Goal: Task Accomplishment & Management: Use online tool/utility

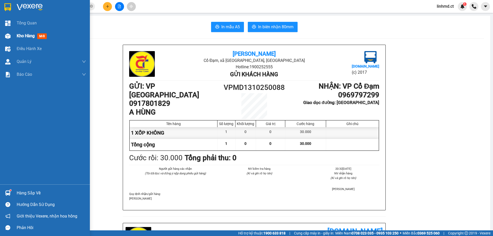
click at [9, 36] on img at bounding box center [7, 35] width 5 height 5
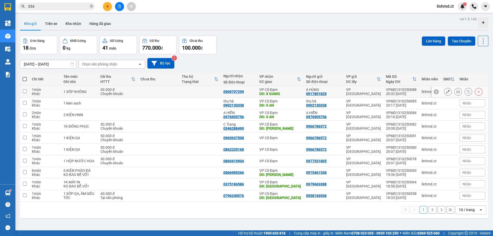
click at [24, 91] on input "checkbox" at bounding box center [25, 91] width 4 height 4
checkbox input "true"
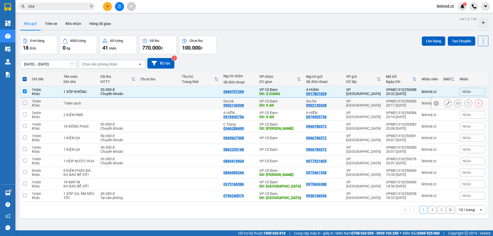
click at [27, 103] on td at bounding box center [24, 104] width 9 height 12
checkbox input "true"
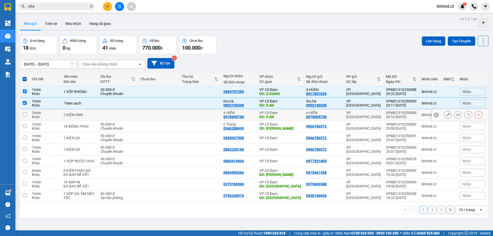
click at [25, 114] on input "checkbox" at bounding box center [25, 114] width 4 height 4
checkbox input "true"
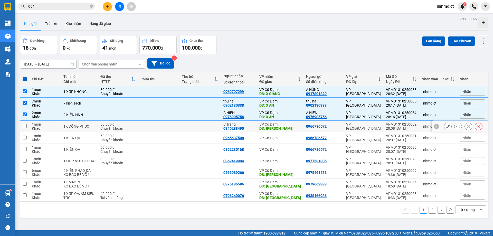
click at [24, 125] on input "checkbox" at bounding box center [25, 126] width 4 height 4
checkbox input "true"
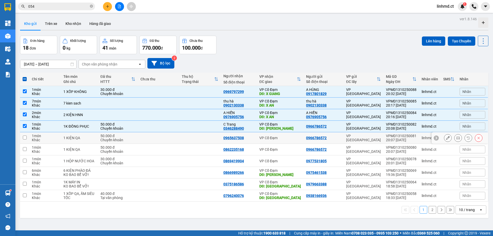
click at [25, 138] on input "checkbox" at bounding box center [25, 138] width 4 height 4
checkbox input "true"
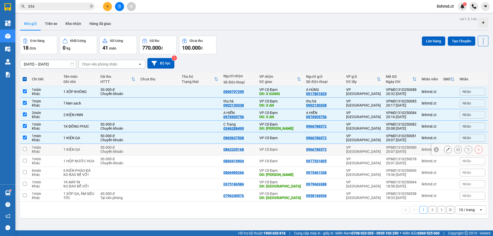
click at [25, 149] on input "checkbox" at bounding box center [25, 149] width 4 height 4
checkbox input "true"
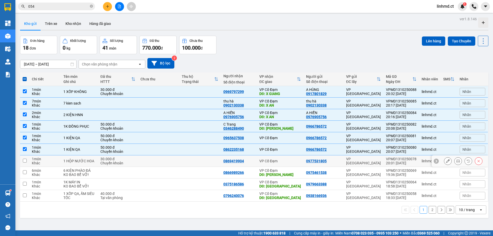
click at [24, 159] on input "checkbox" at bounding box center [25, 161] width 4 height 4
checkbox input "true"
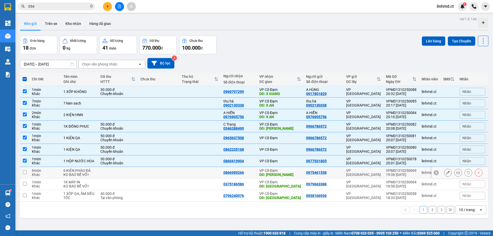
click at [25, 171] on input "checkbox" at bounding box center [25, 172] width 4 height 4
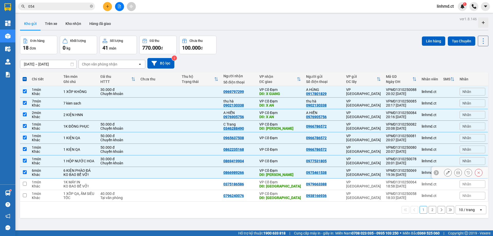
click at [24, 170] on td at bounding box center [24, 173] width 9 height 12
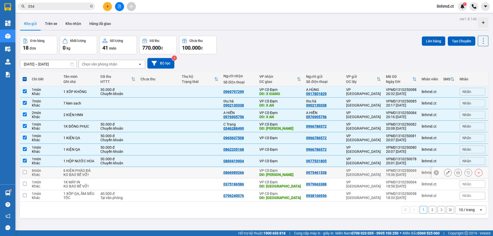
click at [24, 172] on input "checkbox" at bounding box center [25, 172] width 4 height 4
checkbox input "true"
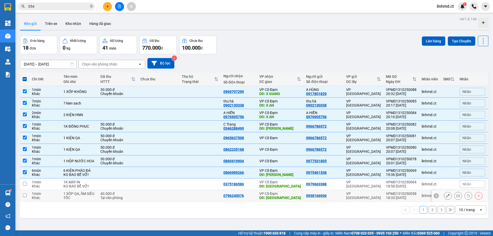
click at [25, 196] on input "checkbox" at bounding box center [25, 195] width 4 height 4
checkbox input "true"
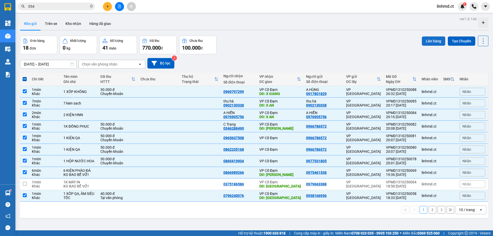
click at [430, 40] on button "Lên hàng" at bounding box center [433, 40] width 23 height 9
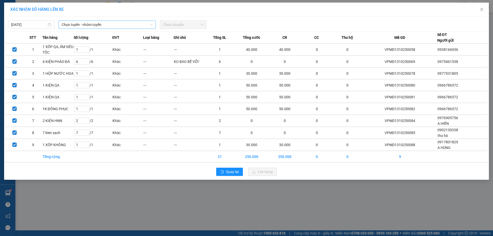
click at [79, 21] on div "Chọn tuyến - nhóm tuyến" at bounding box center [107, 25] width 97 height 8
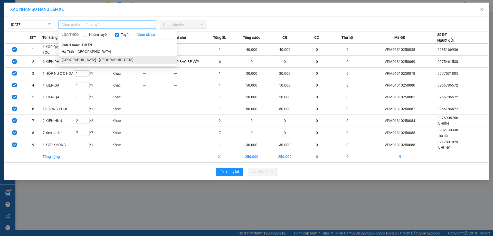
drag, startPoint x: 90, startPoint y: 59, endPoint x: 93, endPoint y: 58, distance: 3.2
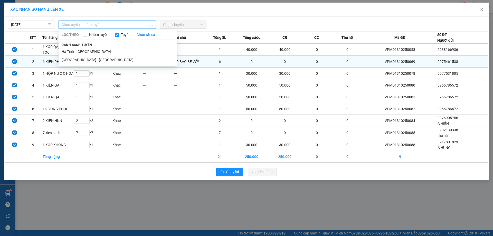
click at [90, 59] on li "[GEOGRAPHIC_DATA] - [GEOGRAPHIC_DATA]" at bounding box center [118, 60] width 118 height 8
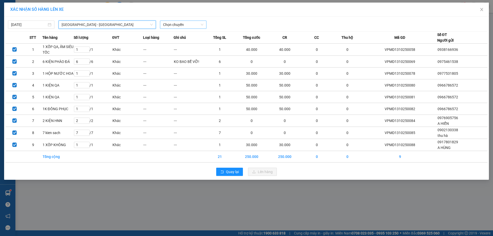
click at [173, 24] on span "Chọn chuyến" at bounding box center [183, 25] width 40 height 8
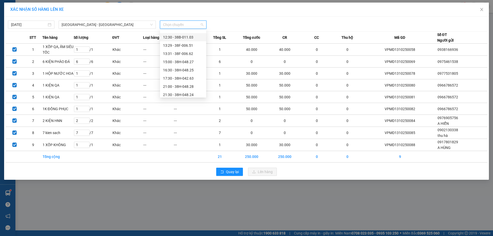
scroll to position [49, 0]
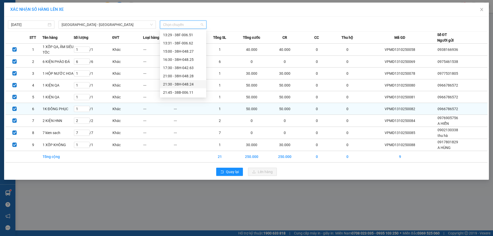
drag, startPoint x: 180, startPoint y: 83, endPoint x: 223, endPoint y: 112, distance: 52.0
click at [181, 83] on div "21:30 - 38H-048.24" at bounding box center [183, 84] width 40 height 6
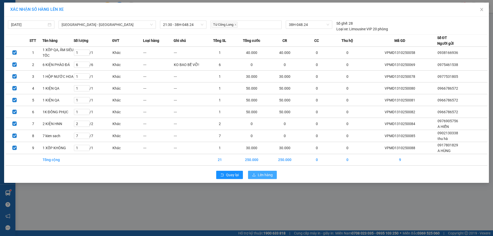
click at [266, 172] on span "Lên hàng" at bounding box center [265, 175] width 15 height 6
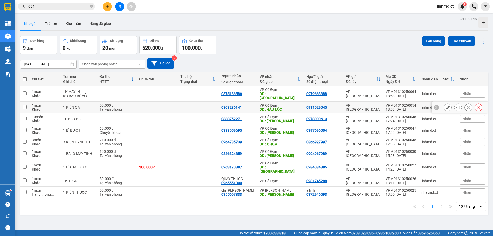
click at [24, 105] on input "checkbox" at bounding box center [25, 107] width 4 height 4
checkbox input "true"
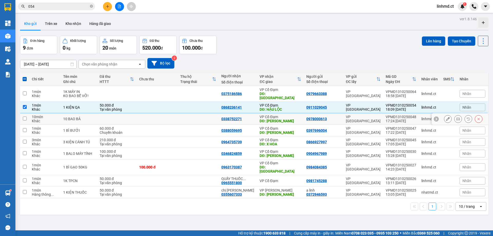
click at [23, 117] on input "checkbox" at bounding box center [25, 119] width 4 height 4
checkbox input "true"
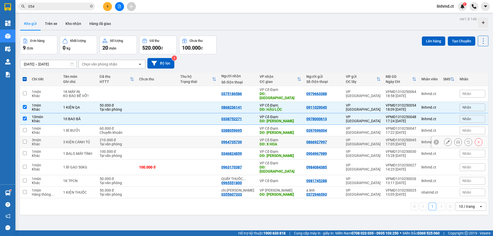
click at [24, 140] on input "checkbox" at bounding box center [25, 142] width 4 height 4
checkbox input "true"
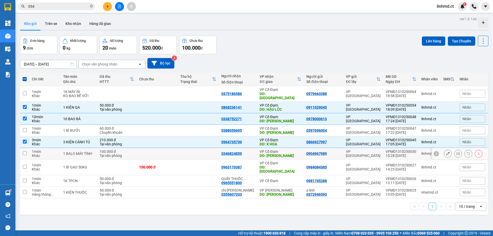
click at [24, 151] on input "checkbox" at bounding box center [25, 153] width 4 height 4
checkbox input "true"
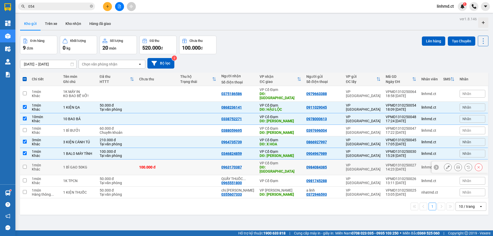
click at [24, 165] on input "checkbox" at bounding box center [25, 167] width 4 height 4
checkbox input "true"
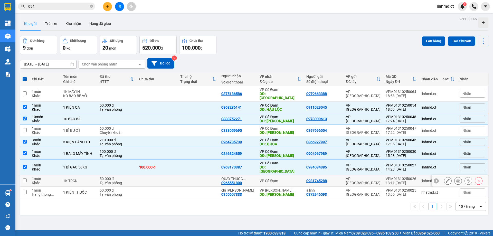
click at [25, 179] on input "checkbox" at bounding box center [25, 181] width 4 height 4
checkbox input "true"
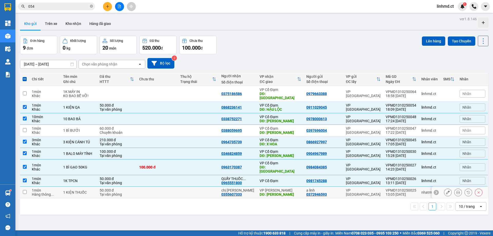
click at [23, 190] on input "checkbox" at bounding box center [25, 192] width 4 height 4
checkbox input "true"
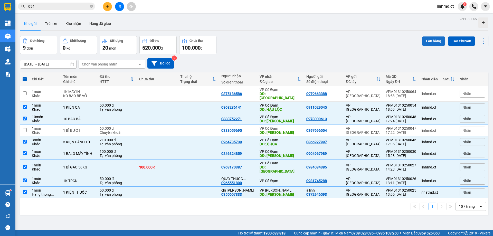
click at [423, 42] on button "Lên hàng" at bounding box center [433, 40] width 23 height 9
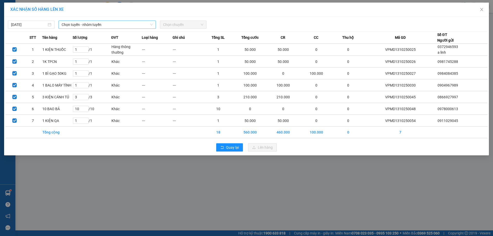
click at [143, 23] on span "Chọn tuyến - nhóm tuyến" at bounding box center [107, 25] width 91 height 8
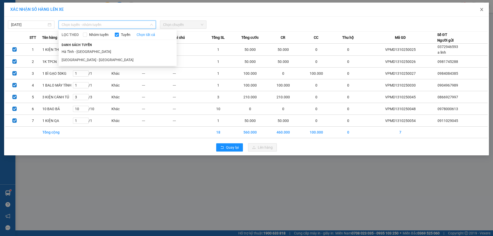
click at [482, 7] on span "Close" at bounding box center [482, 10] width 14 height 14
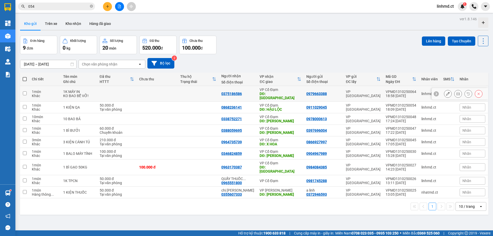
click at [22, 89] on td at bounding box center [24, 94] width 9 height 16
checkbox input "true"
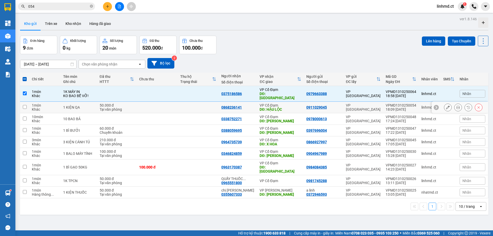
click at [24, 102] on td at bounding box center [24, 108] width 9 height 12
checkbox input "true"
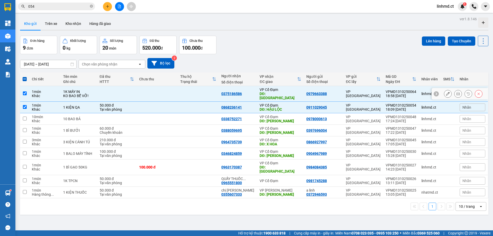
click at [25, 89] on td at bounding box center [24, 94] width 9 height 16
checkbox input "false"
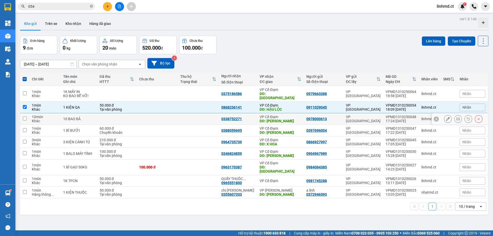
click at [21, 116] on td at bounding box center [24, 119] width 9 height 12
checkbox input "true"
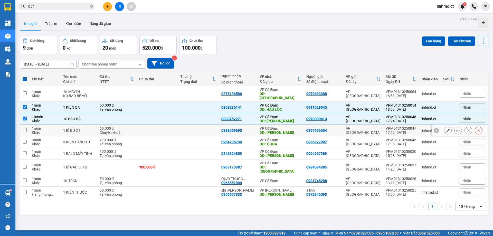
click at [26, 128] on input "checkbox" at bounding box center [25, 130] width 4 height 4
checkbox input "true"
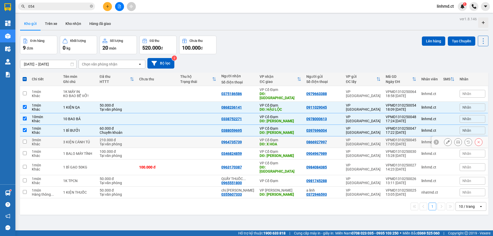
click at [26, 139] on td at bounding box center [24, 142] width 9 height 12
checkbox input "true"
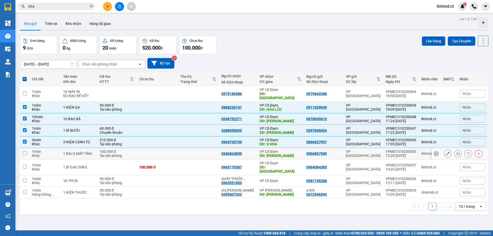
click at [25, 154] on td at bounding box center [24, 154] width 9 height 12
checkbox input "true"
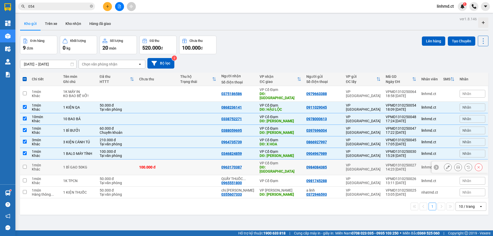
click at [25, 159] on td at bounding box center [24, 167] width 9 height 16
checkbox input "true"
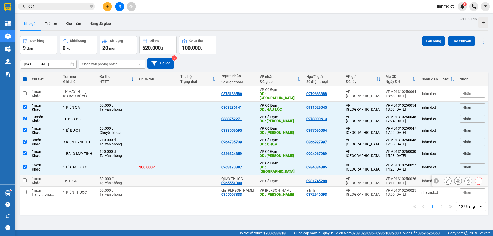
click at [26, 179] on input "checkbox" at bounding box center [25, 181] width 4 height 4
checkbox input "true"
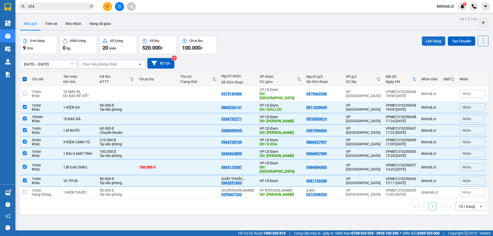
click at [428, 41] on button "Lên hàng" at bounding box center [433, 40] width 23 height 9
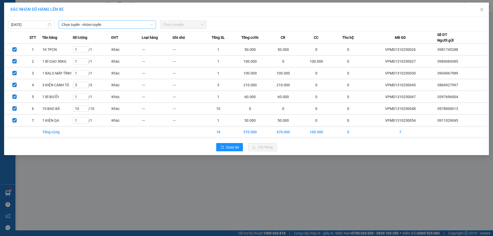
click at [134, 26] on span "Chọn tuyến - nhóm tuyến" at bounding box center [107, 25] width 91 height 8
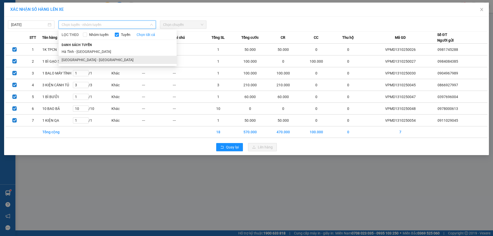
click at [111, 59] on li "[GEOGRAPHIC_DATA] - [GEOGRAPHIC_DATA]" at bounding box center [118, 60] width 118 height 8
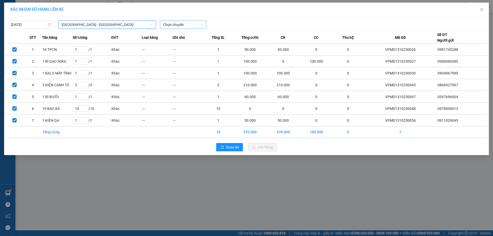
click at [174, 27] on span "Chọn chuyến" at bounding box center [183, 25] width 40 height 8
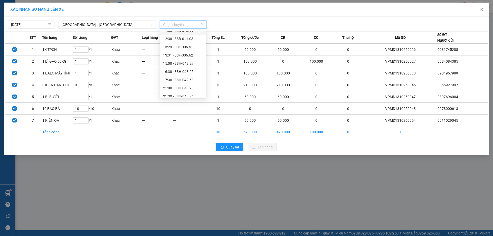
scroll to position [49, 0]
click at [177, 85] on div "21:30 - 38H-048.24" at bounding box center [183, 84] width 40 height 6
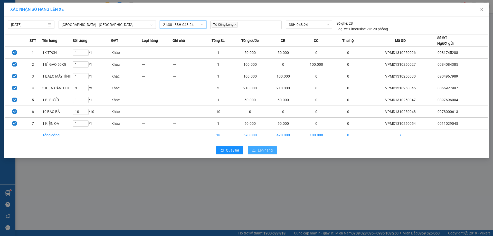
click at [262, 148] on span "Lên hàng" at bounding box center [265, 150] width 15 height 6
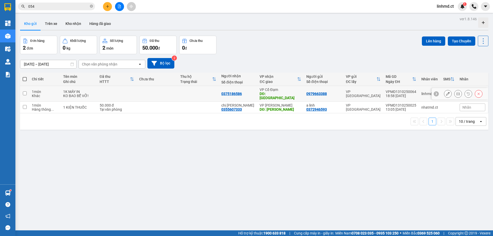
click at [25, 91] on input "checkbox" at bounding box center [25, 93] width 4 height 4
checkbox input "true"
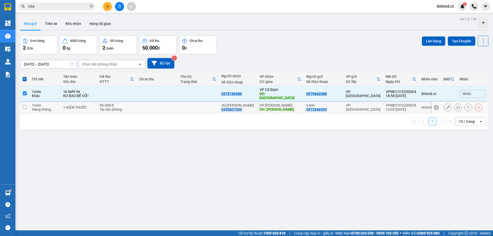
drag, startPoint x: 23, startPoint y: 100, endPoint x: 25, endPoint y: 102, distance: 2.7
click at [25, 102] on td at bounding box center [24, 108] width 9 height 12
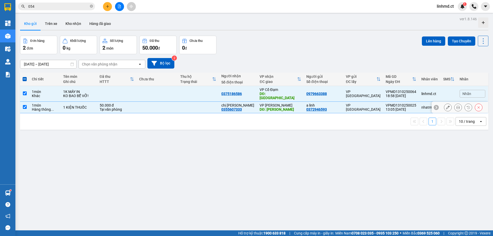
click at [25, 105] on input "checkbox" at bounding box center [25, 107] width 4 height 4
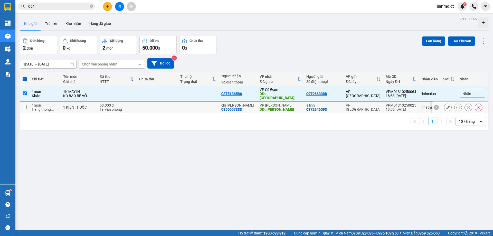
click at [24, 105] on input "checkbox" at bounding box center [25, 107] width 4 height 4
checkbox input "true"
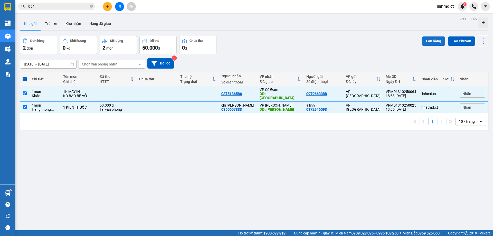
click at [423, 39] on button "Lên hàng" at bounding box center [433, 40] width 23 height 9
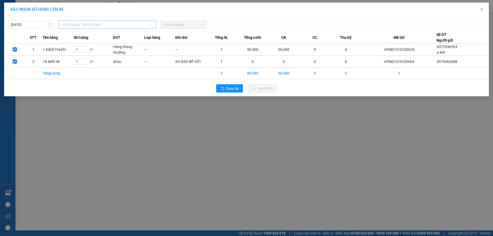
click at [118, 26] on span "Chọn tuyến - nhóm tuyến" at bounding box center [107, 25] width 91 height 8
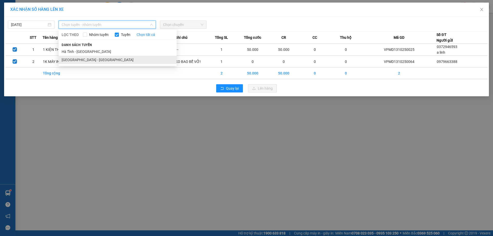
click at [102, 63] on li "[GEOGRAPHIC_DATA] - [GEOGRAPHIC_DATA]" at bounding box center [118, 60] width 118 height 8
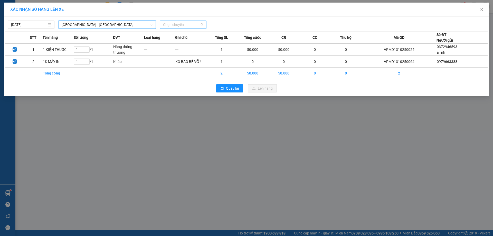
click at [193, 25] on span "Chọn chuyến" at bounding box center [183, 25] width 40 height 8
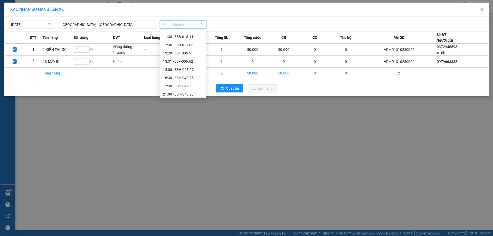
scroll to position [49, 0]
click at [179, 90] on div "21:45 - 38B-006.11" at bounding box center [183, 93] width 40 height 6
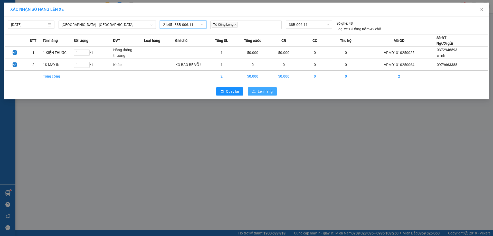
click at [265, 93] on span "Lên hàng" at bounding box center [265, 92] width 15 height 6
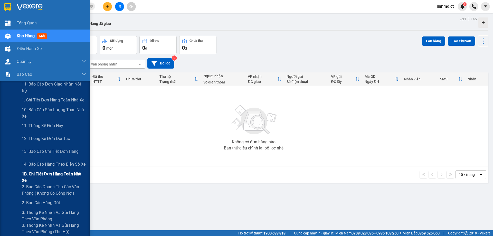
drag, startPoint x: 29, startPoint y: 173, endPoint x: 26, endPoint y: 176, distance: 4.0
click at [29, 174] on span "1B. Chi tiết đơn hàng toàn nhà xe" at bounding box center [54, 177] width 64 height 13
